Goal: Information Seeking & Learning: Compare options

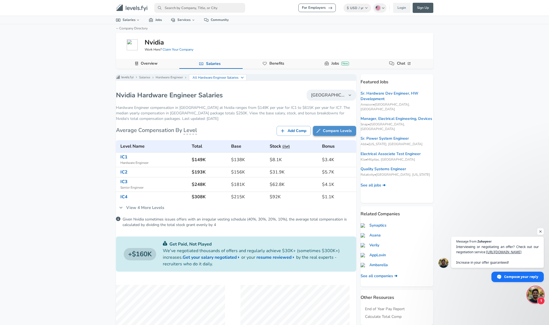
click at [326, 131] on link "Compare Levels" at bounding box center [334, 131] width 43 height 10
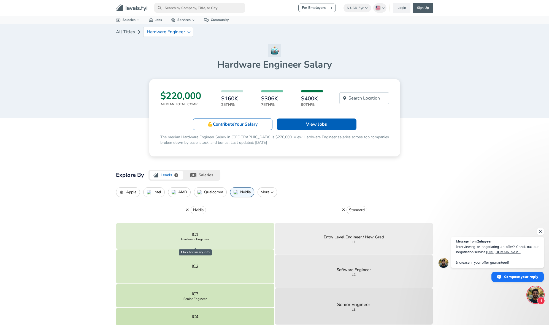
click at [160, 192] on p "Intel" at bounding box center [157, 192] width 8 height 4
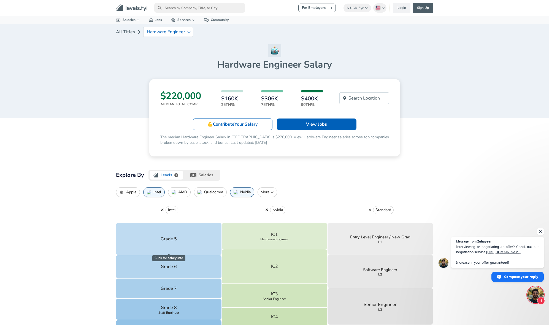
click at [370, 210] on icon "button" at bounding box center [369, 210] width 3 height 4
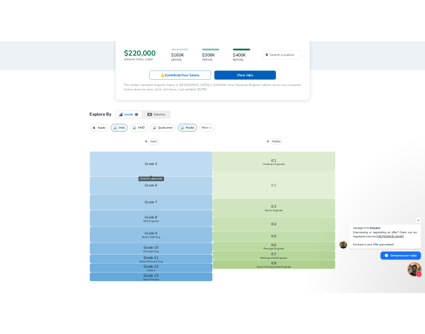
scroll to position [115, 0]
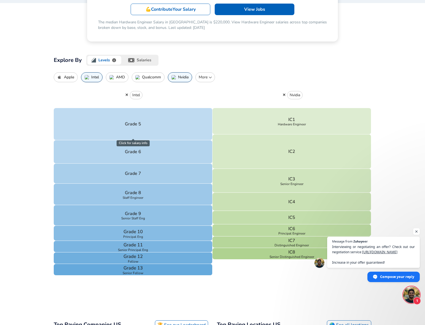
click at [366, 33] on article "$220,000 Median Total Comp $160K 25th% $306K 75th% $400K 90th% Search Location …" at bounding box center [212, 2] width 317 height 77
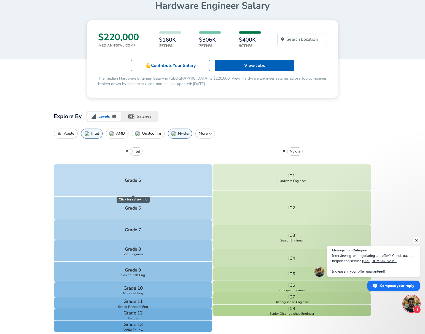
scroll to position [0, 0]
